Goal: Task Accomplishment & Management: Manage account settings

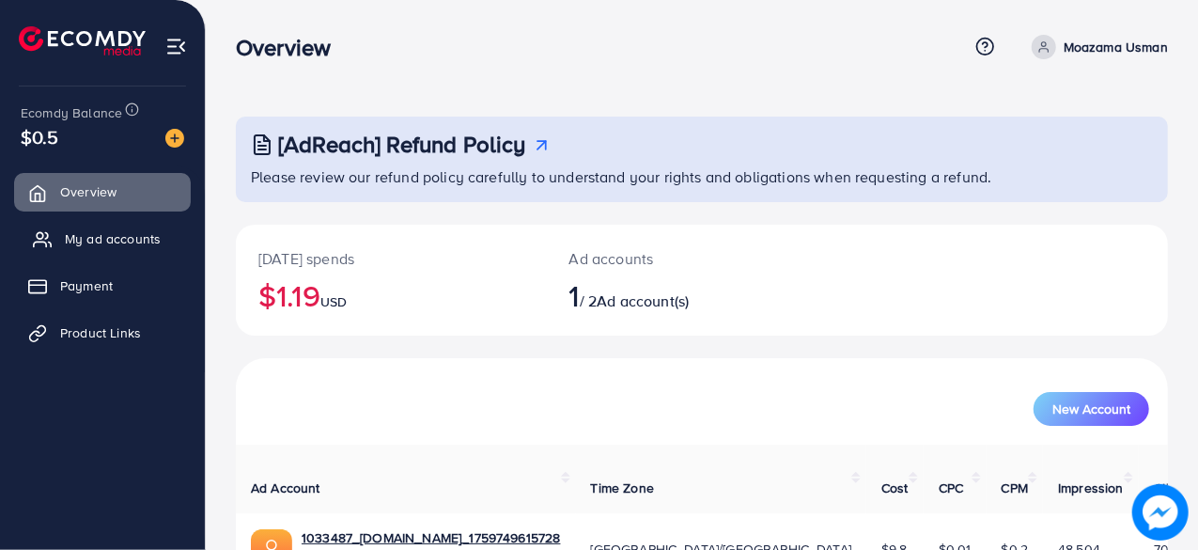
click at [135, 240] on span "My ad accounts" at bounding box center [113, 238] width 96 height 19
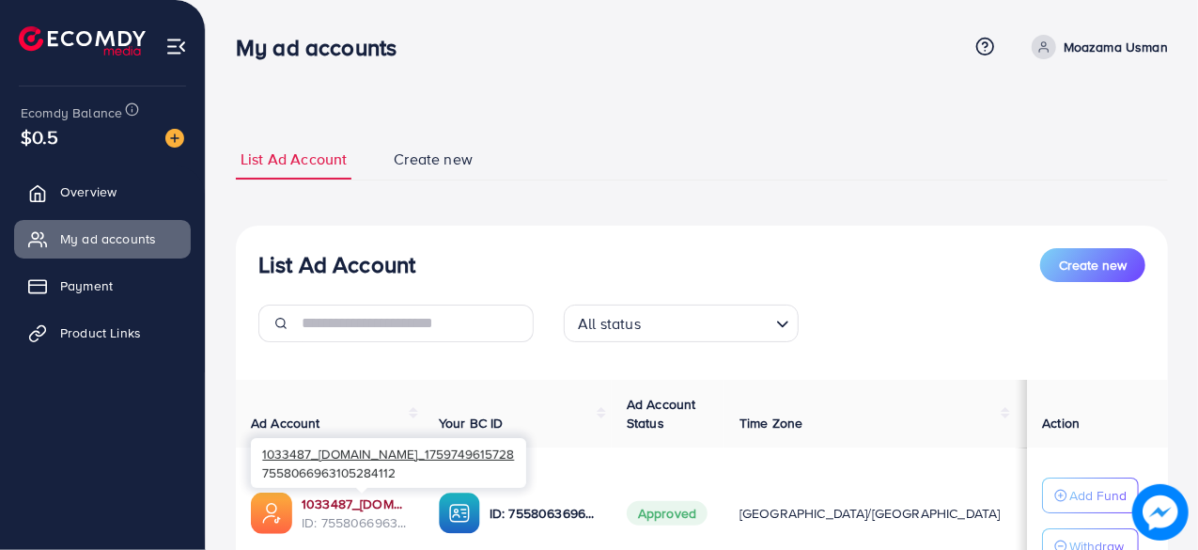
click at [371, 504] on link "1033487_mous.pk_1759749615728" at bounding box center [355, 503] width 107 height 19
click at [368, 503] on link "1033487_mous.pk_1759749615728" at bounding box center [355, 503] width 107 height 19
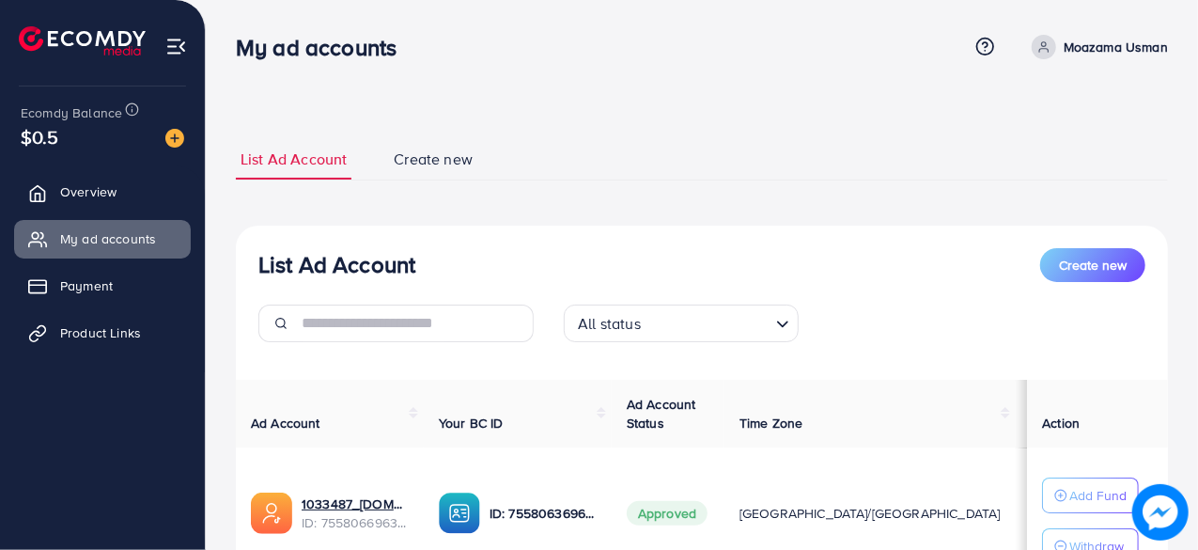
click at [1101, 60] on div "My ad accounts Help Center Contact Support Term and policy About Us Moazama Usm…" at bounding box center [702, 47] width 932 height 51
click at [1101, 54] on p "Moazama Usman" at bounding box center [1115, 47] width 104 height 23
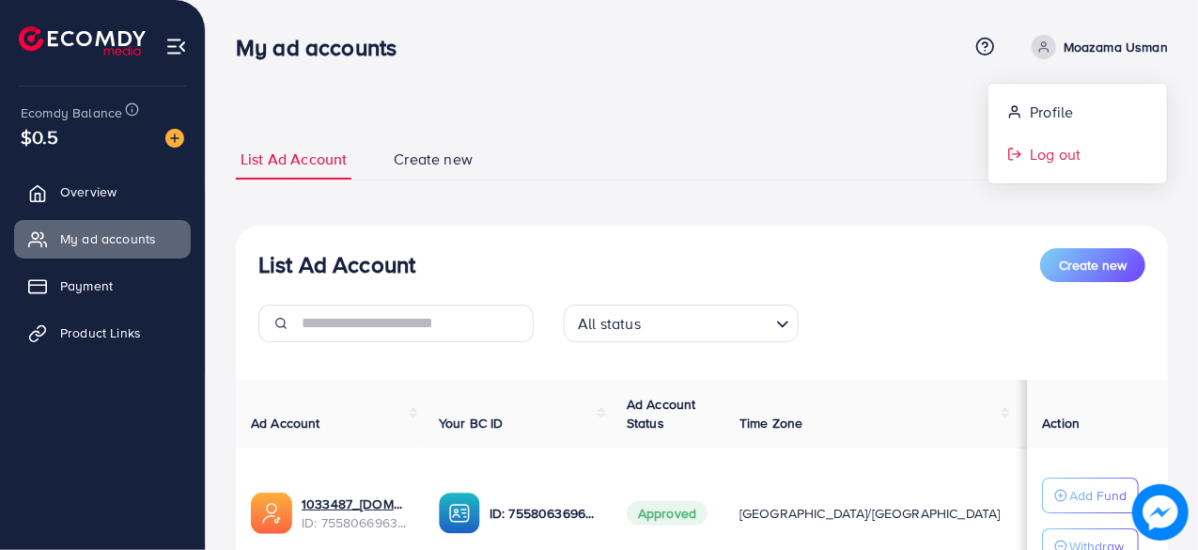
click at [1030, 155] on span "Log out" at bounding box center [1055, 154] width 51 height 23
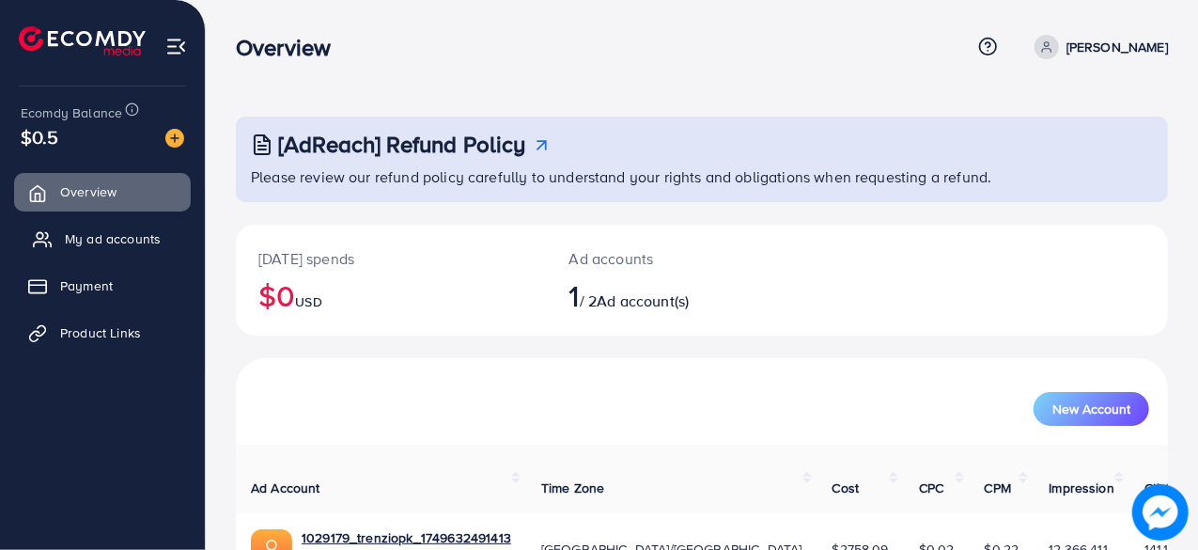
click at [160, 236] on link "My ad accounts" at bounding box center [102, 239] width 177 height 38
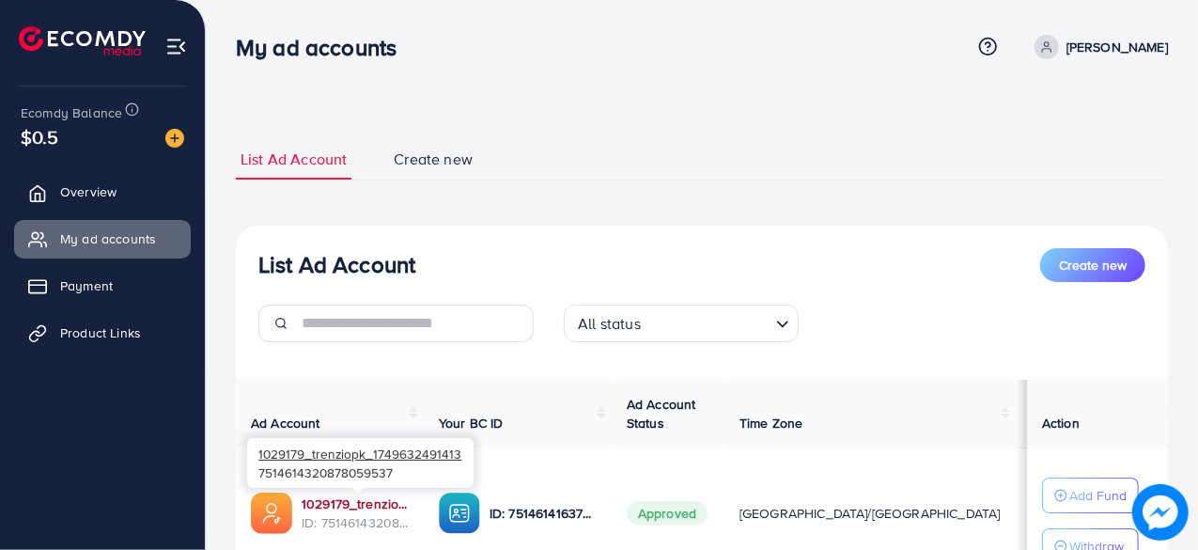
click at [349, 507] on link "1029179_trenziopk_1749632491413" at bounding box center [355, 503] width 107 height 19
